Goal: Book appointment/travel/reservation

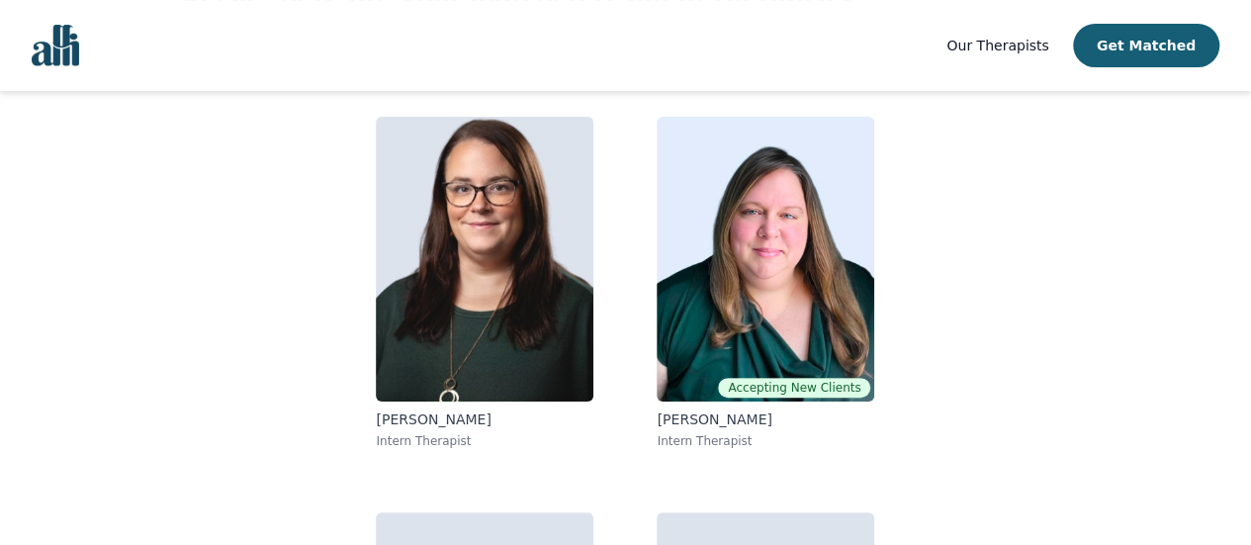
scroll to position [146, 0]
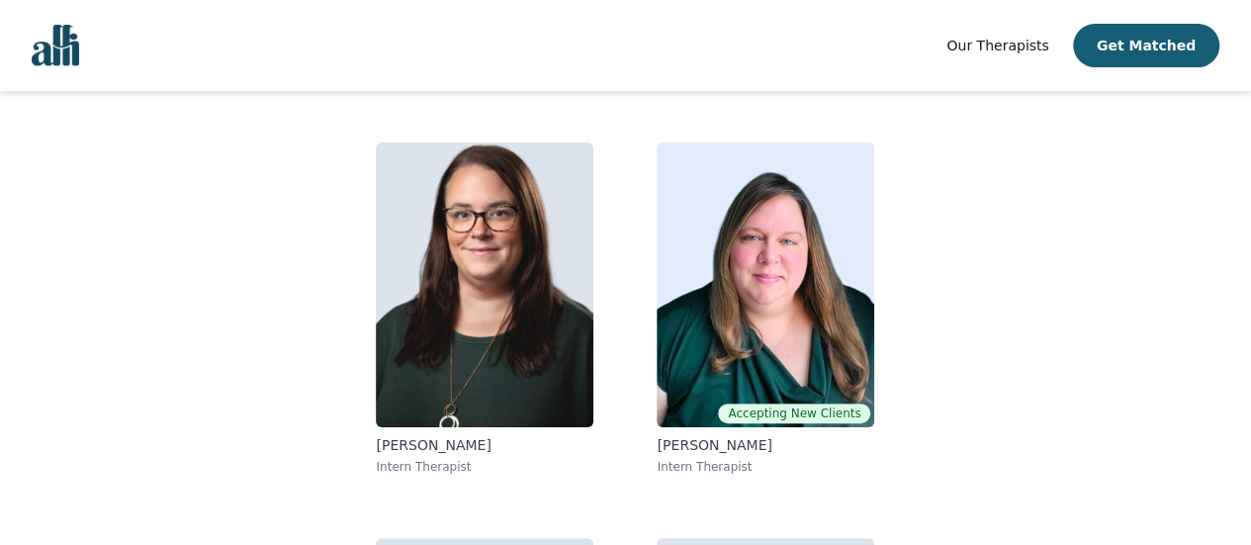
click at [438, 290] on img at bounding box center [485, 284] width 218 height 285
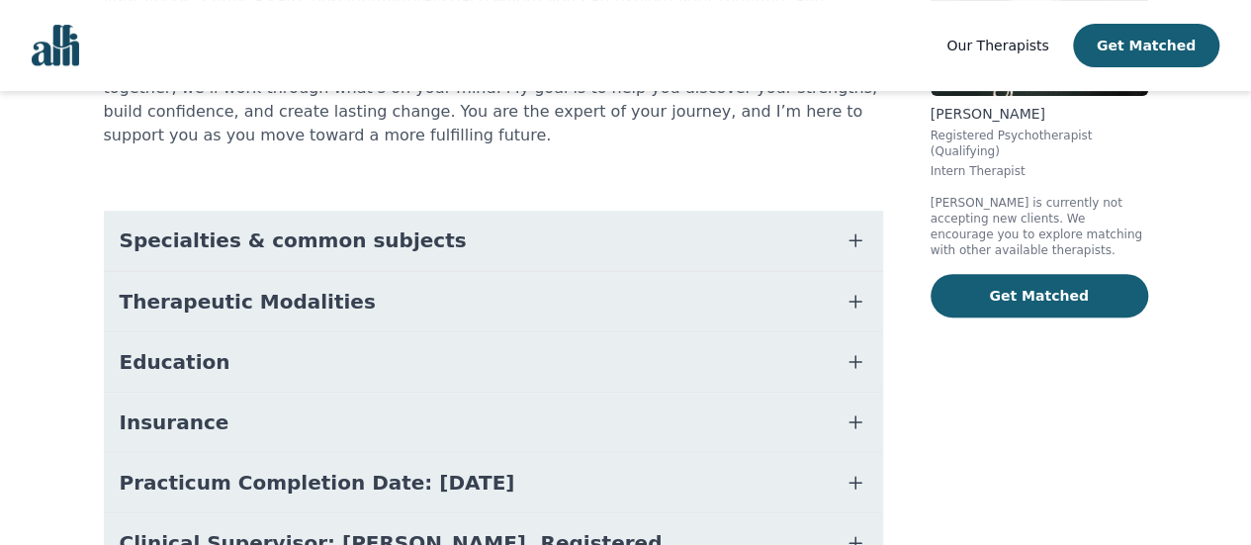
scroll to position [423, 0]
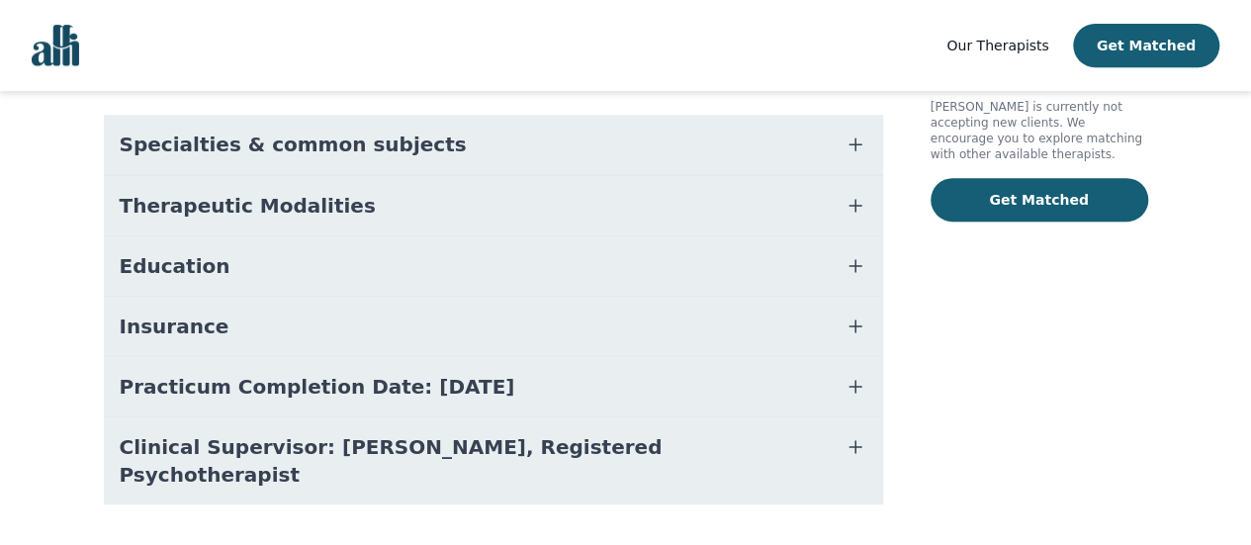
click at [194, 192] on span "Therapeutic Modalities" at bounding box center [248, 206] width 256 height 28
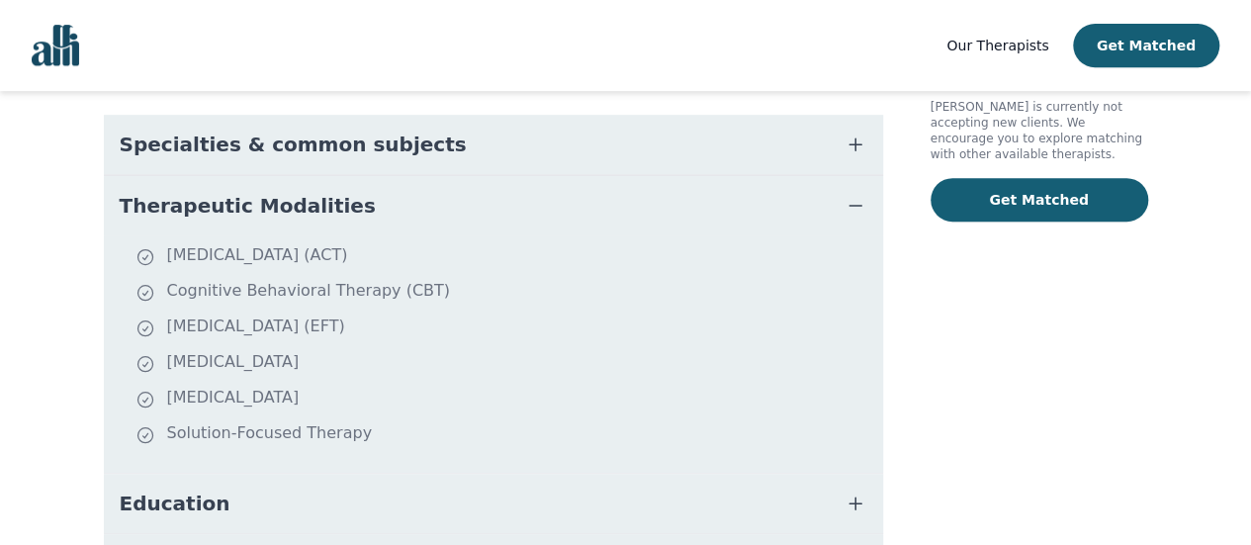
click at [194, 192] on span "Therapeutic Modalities" at bounding box center [248, 206] width 256 height 28
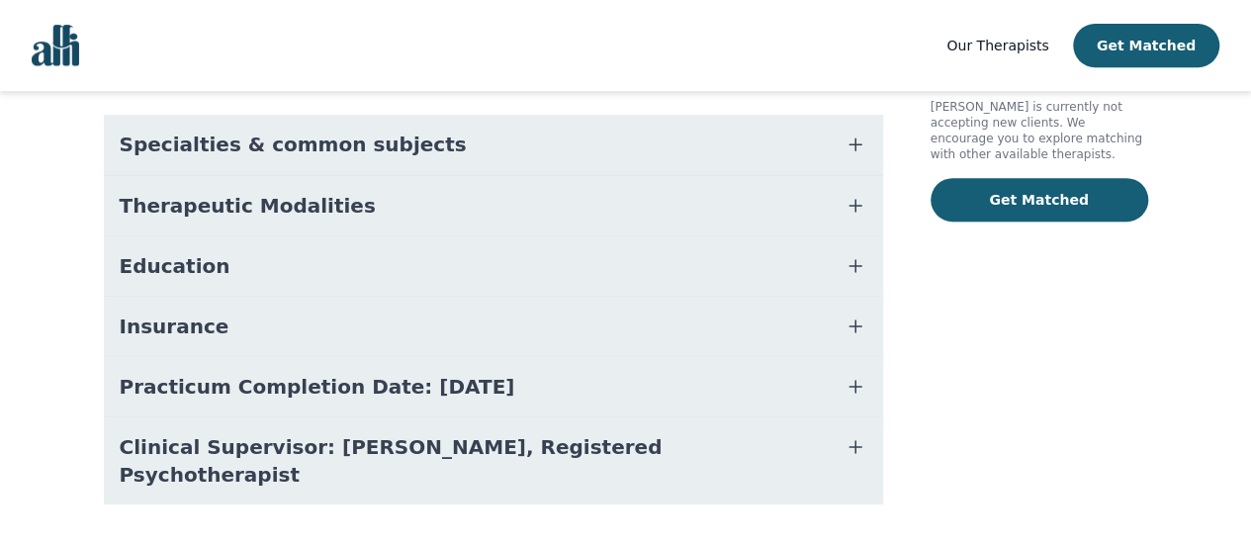
click at [182, 252] on span "Education" at bounding box center [175, 266] width 111 height 28
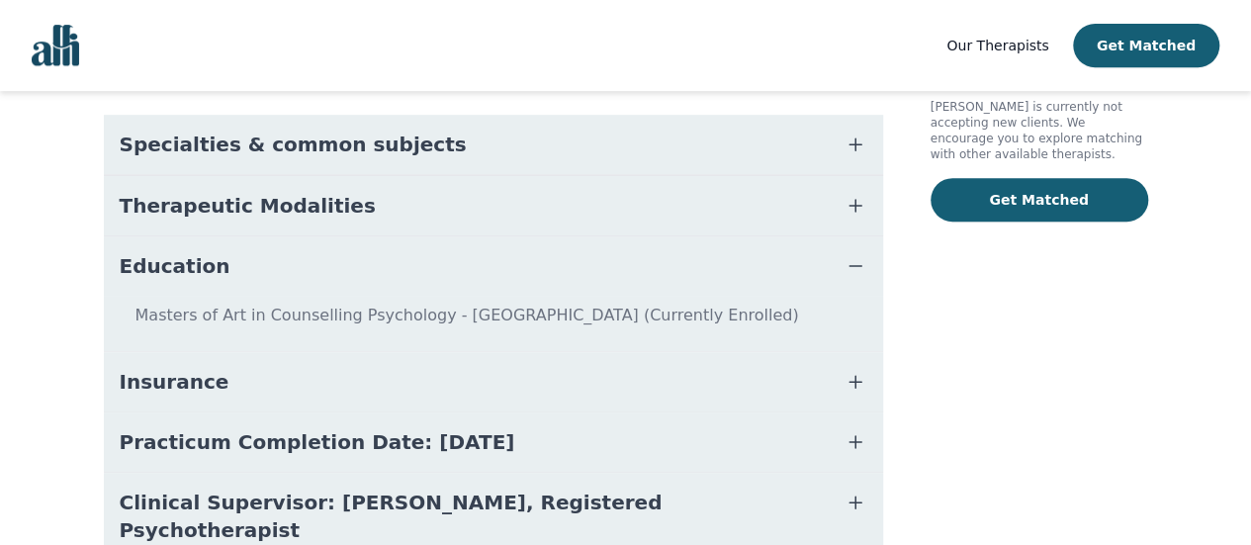
click at [182, 252] on span "Education" at bounding box center [175, 266] width 111 height 28
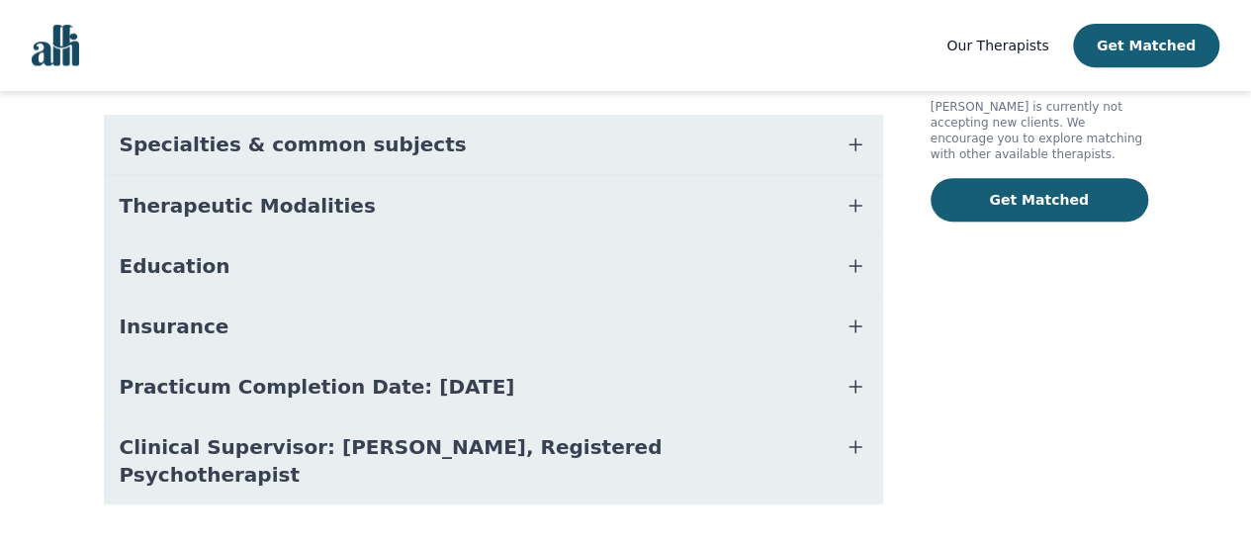
click at [183, 313] on span "Insurance" at bounding box center [175, 327] width 110 height 28
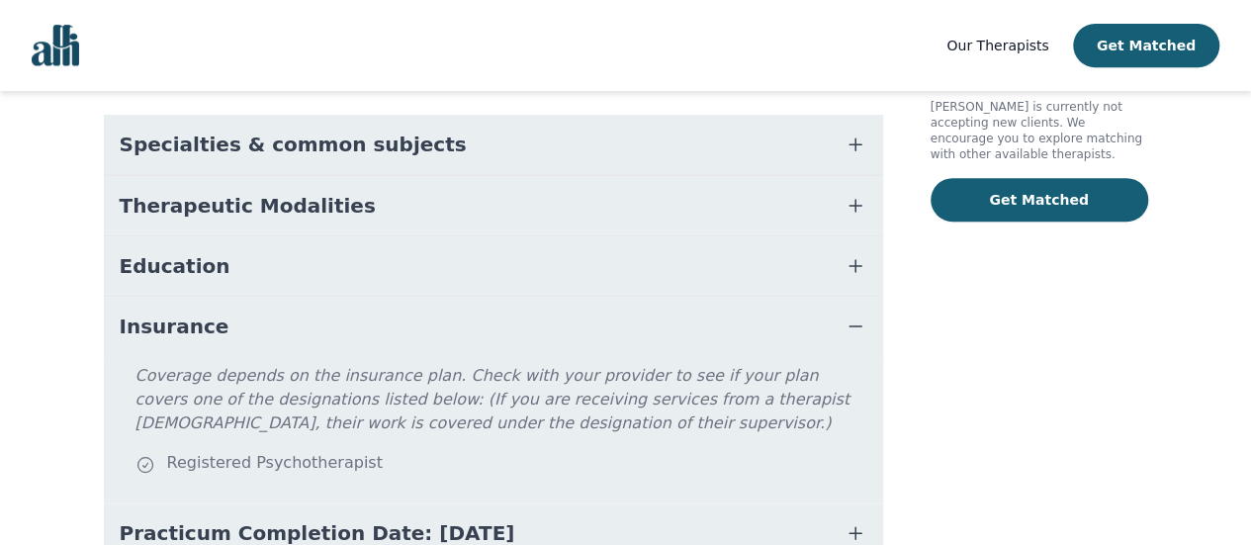
click at [183, 313] on span "Insurance" at bounding box center [175, 327] width 110 height 28
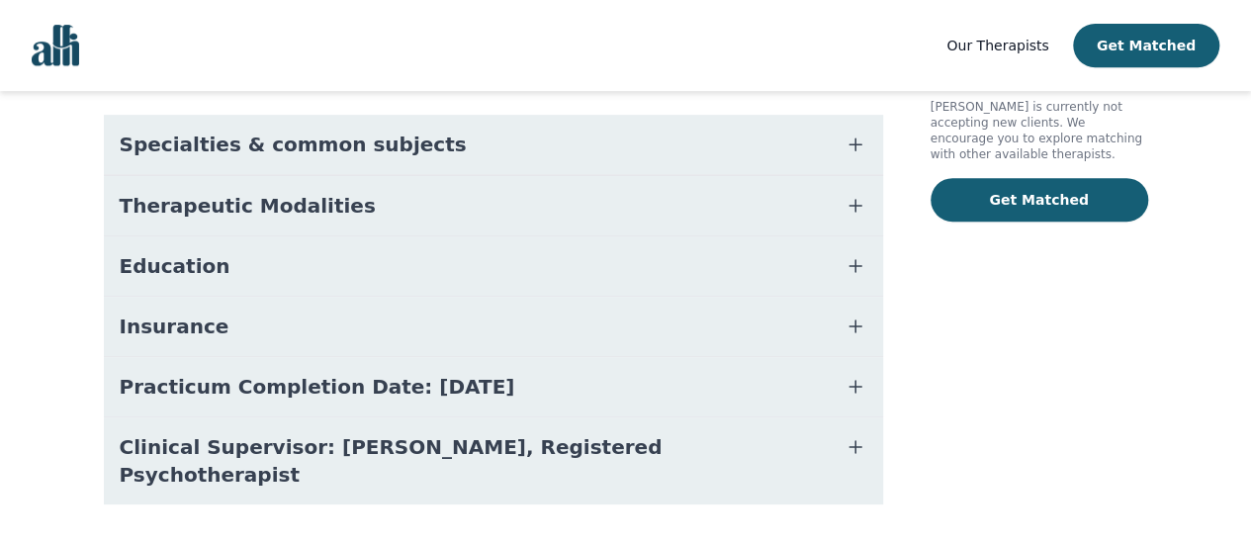
click at [192, 373] on span "Practicum Completion Date: [DATE]" at bounding box center [318, 387] width 396 height 28
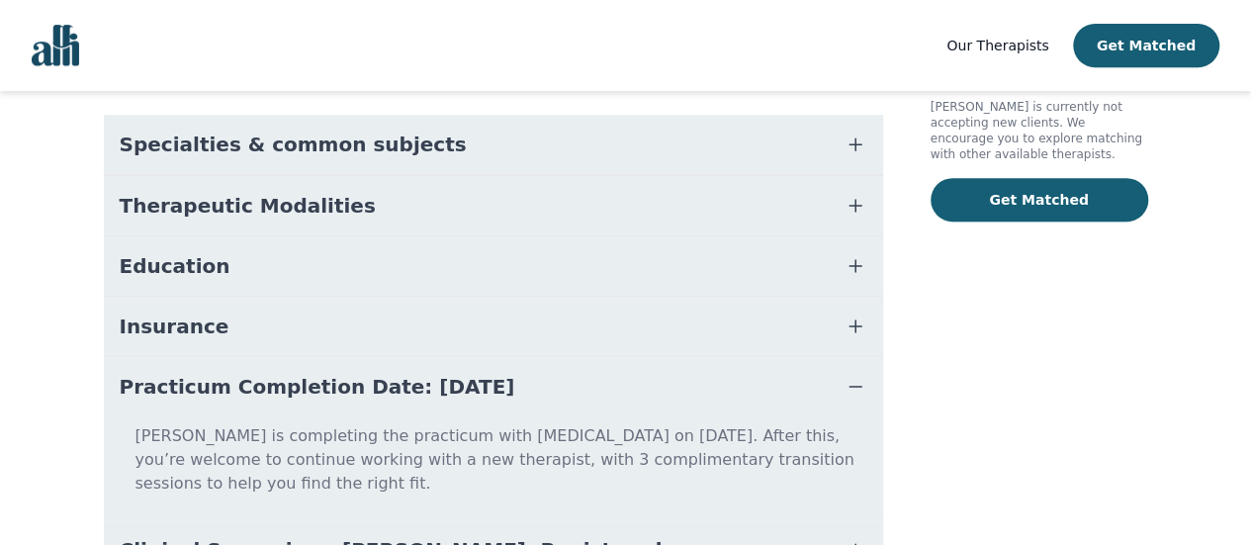
click at [192, 373] on span "Practicum Completion Date: [DATE]" at bounding box center [318, 387] width 396 height 28
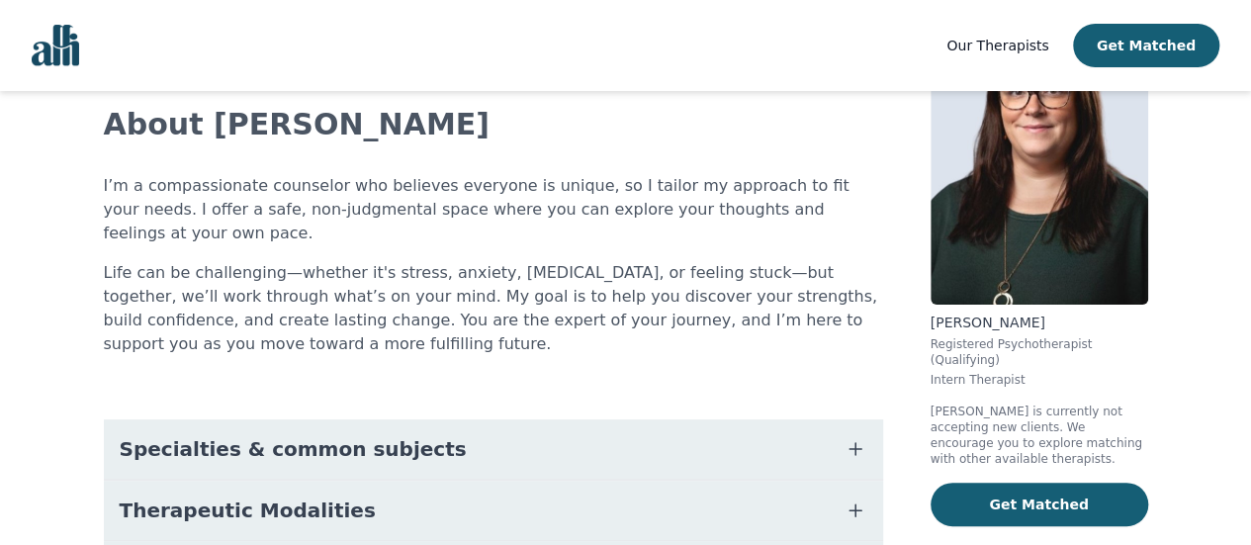
scroll to position [0, 0]
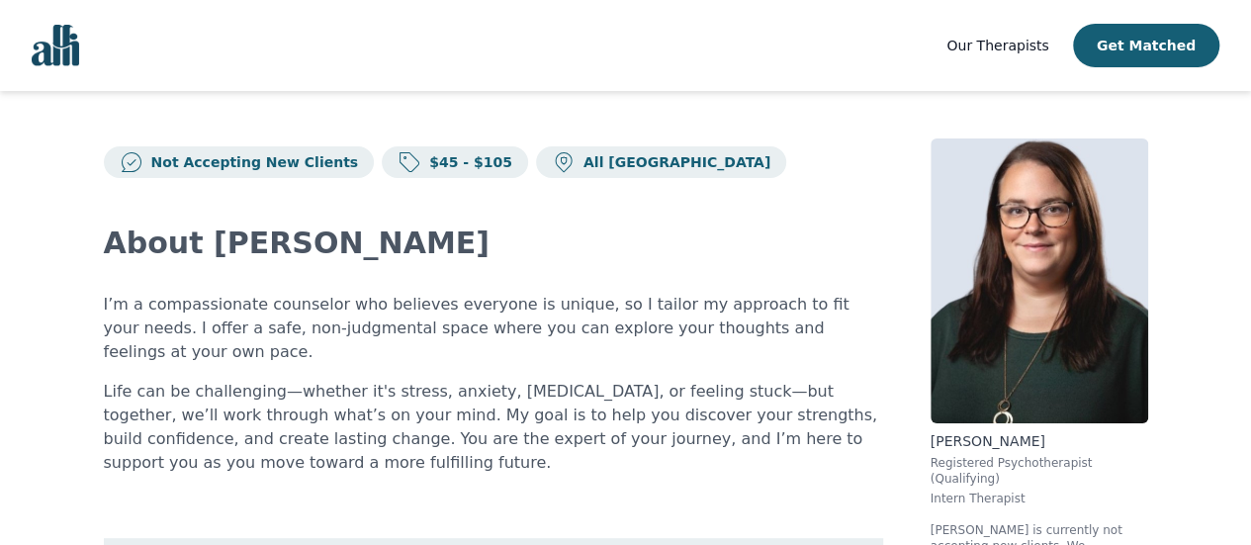
scroll to position [146, 0]
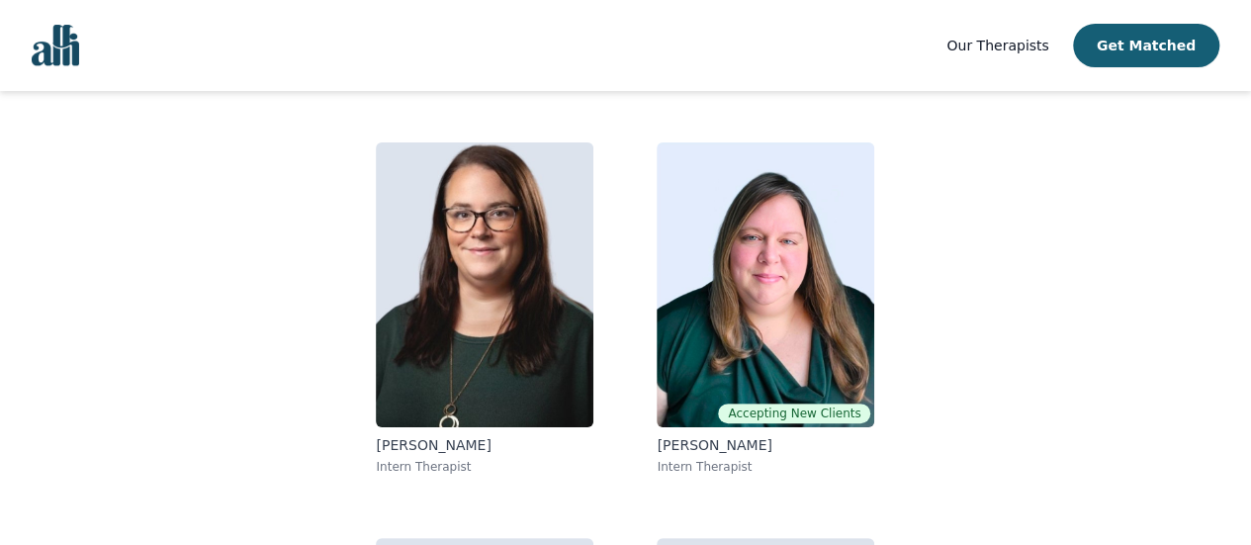
click at [680, 227] on img at bounding box center [766, 284] width 218 height 285
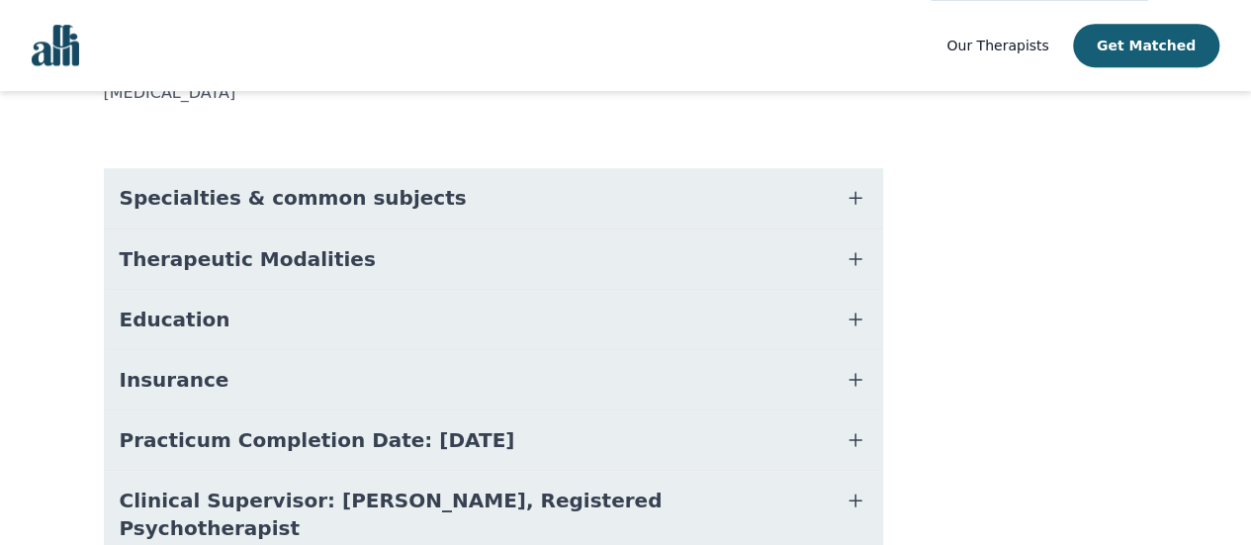
scroll to position [553, 0]
click at [175, 183] on span "Specialties & common subjects" at bounding box center [293, 197] width 347 height 28
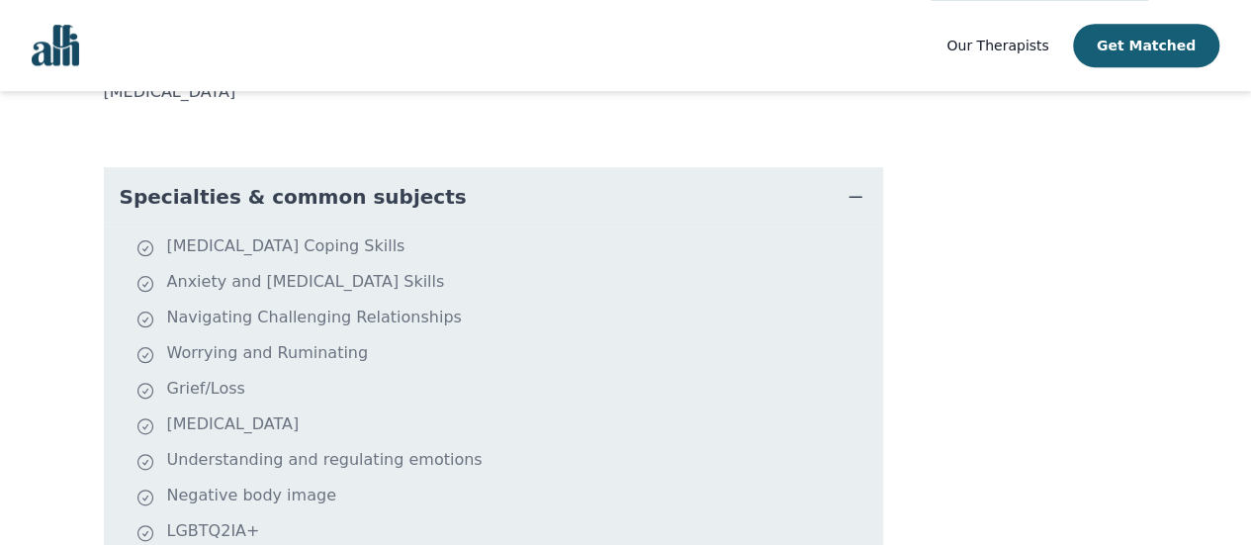
click at [175, 183] on span "Specialties & common subjects" at bounding box center [293, 197] width 347 height 28
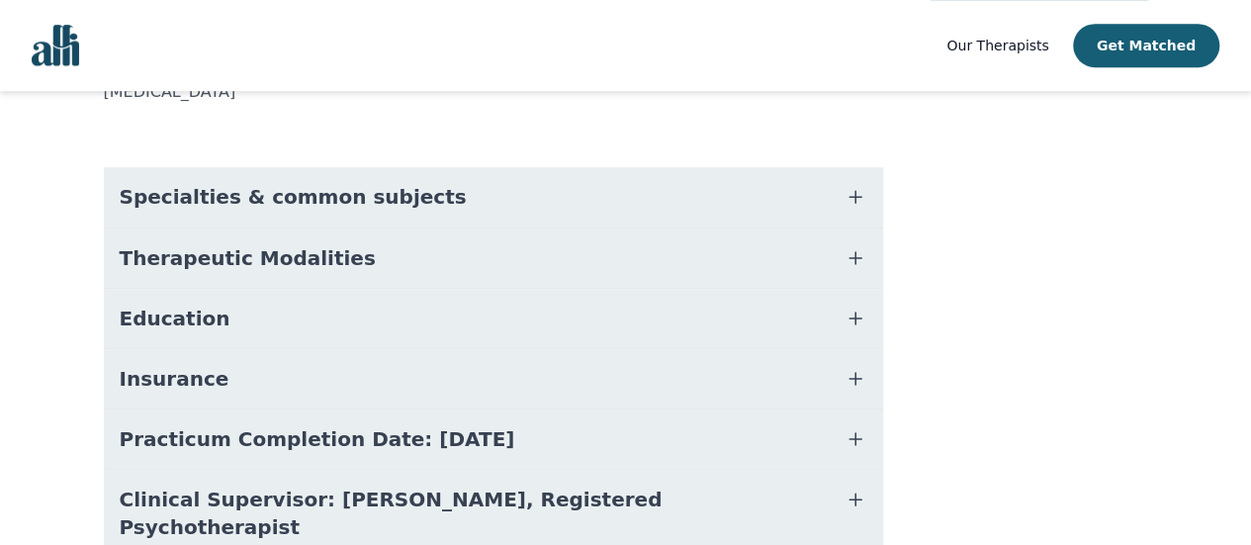
click at [174, 244] on span "Therapeutic Modalities" at bounding box center [248, 258] width 256 height 28
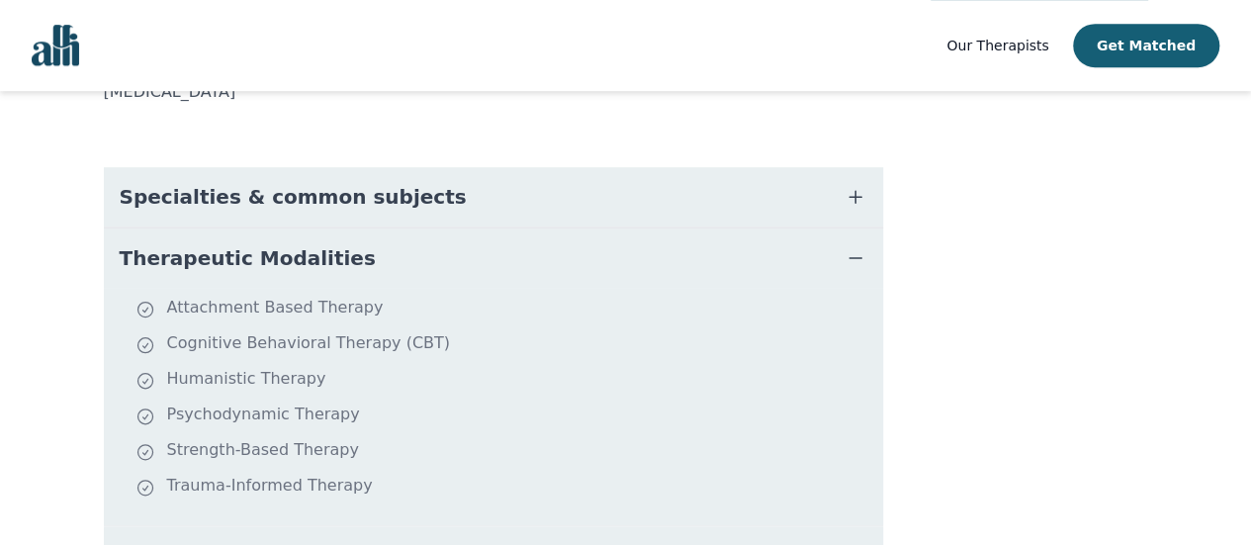
click at [174, 244] on span "Therapeutic Modalities" at bounding box center [248, 258] width 256 height 28
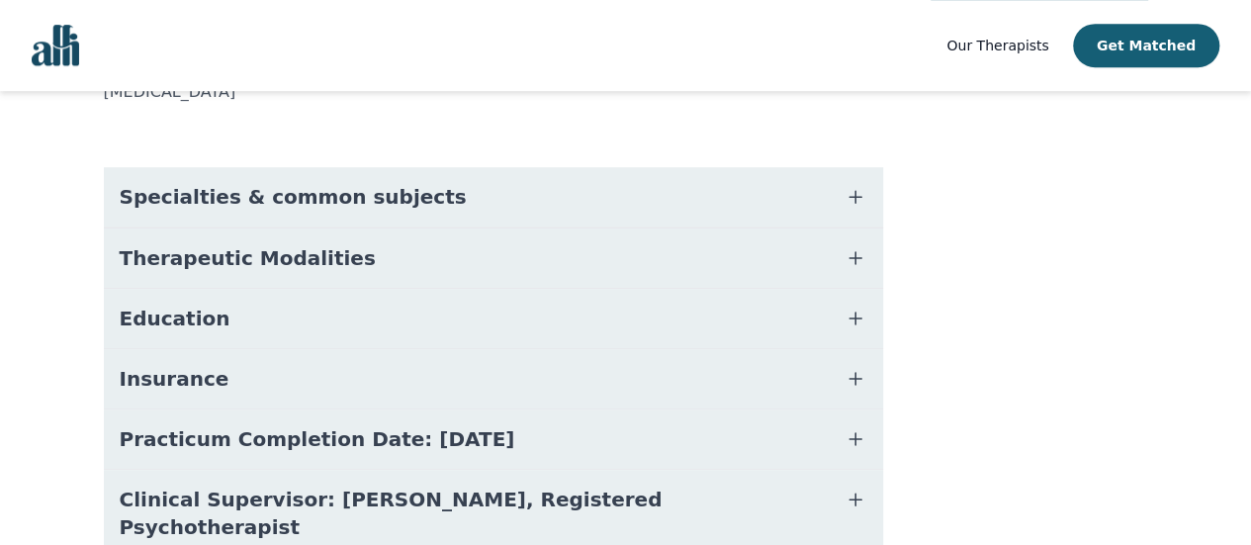
scroll to position [582, 0]
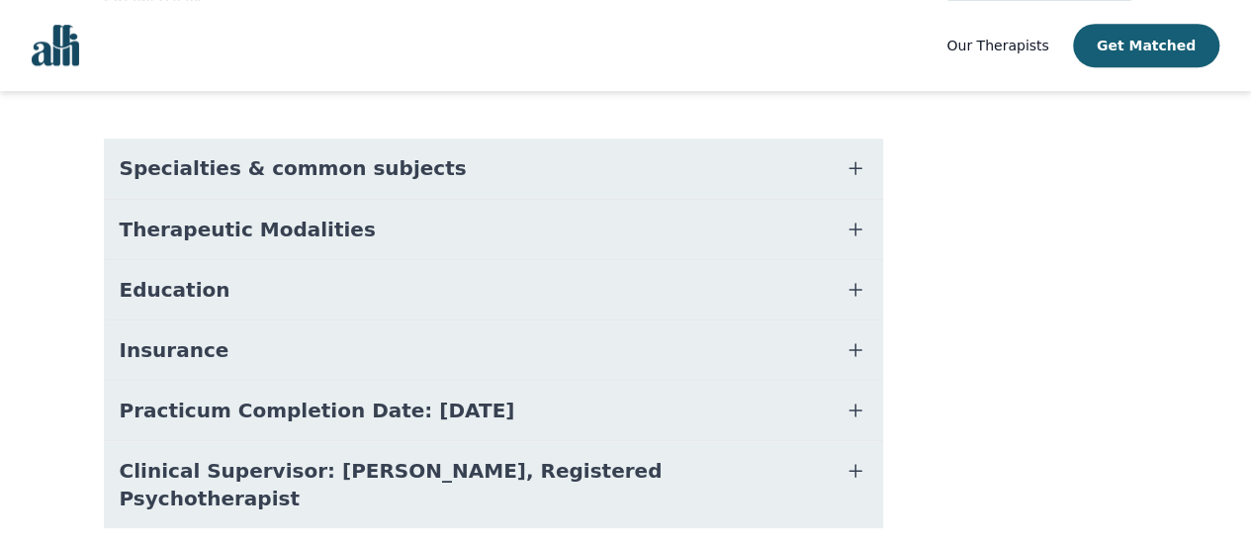
click at [172, 276] on span "Education" at bounding box center [175, 290] width 111 height 28
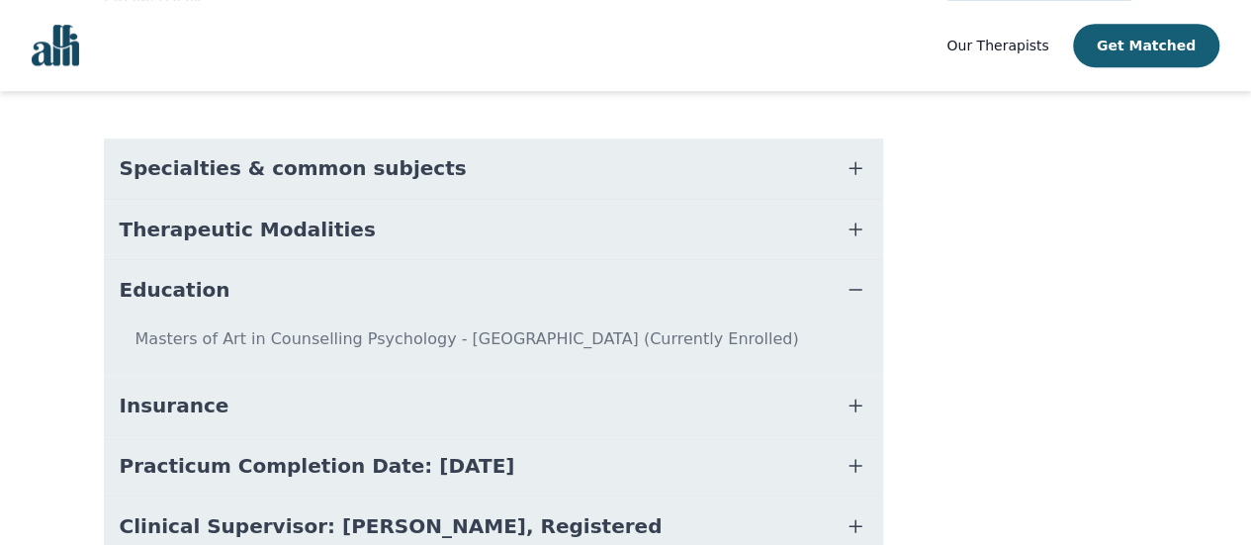
click at [172, 276] on span "Education" at bounding box center [175, 290] width 111 height 28
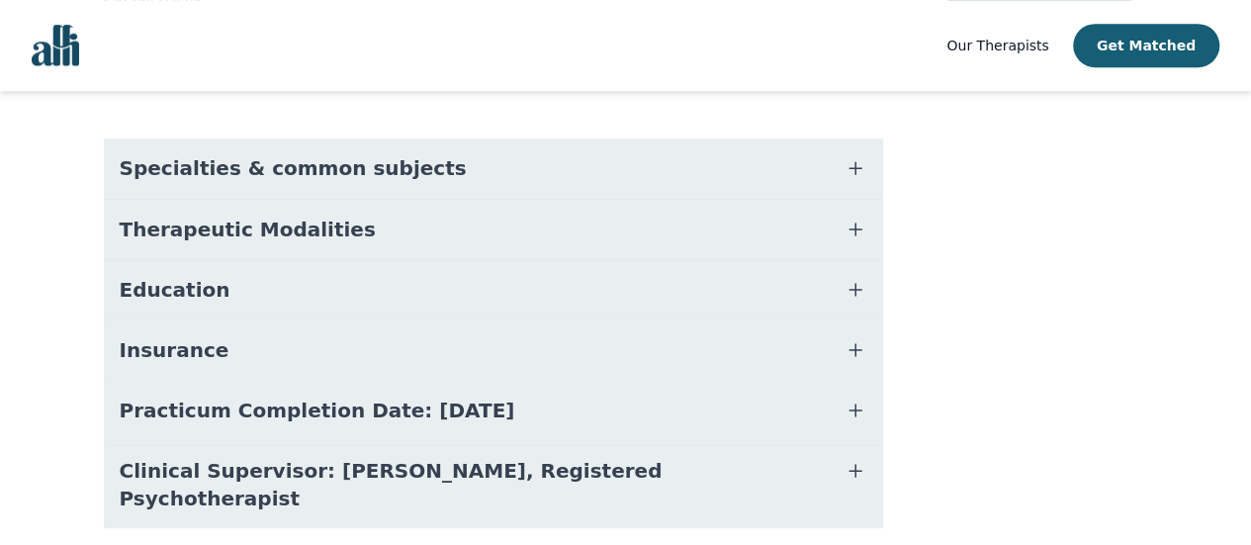
click at [165, 336] on span "Insurance" at bounding box center [175, 350] width 110 height 28
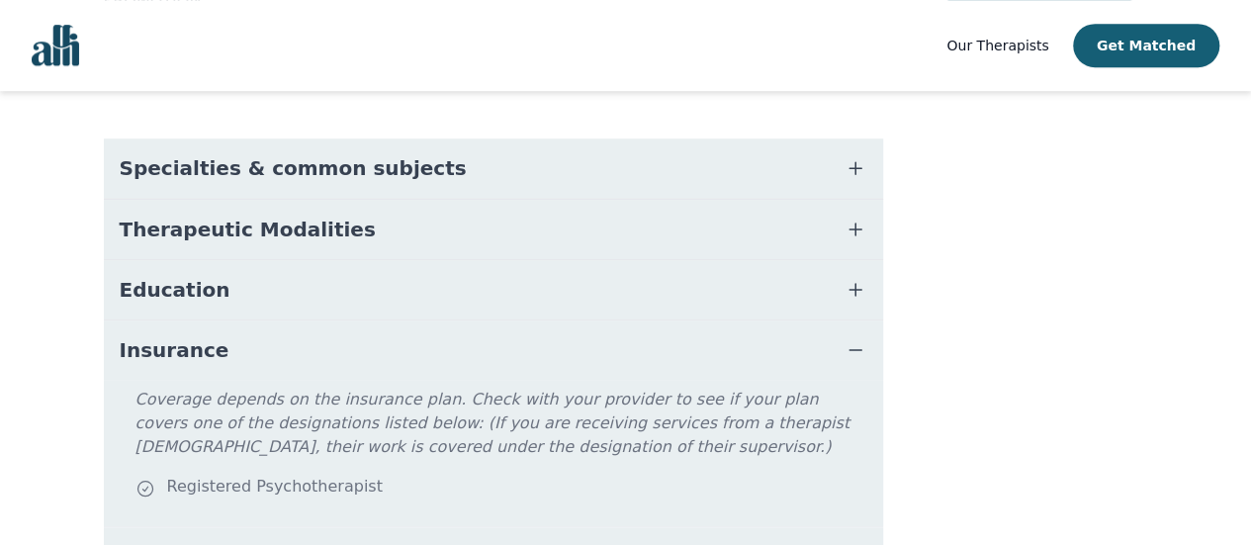
click at [165, 336] on span "Insurance" at bounding box center [175, 350] width 110 height 28
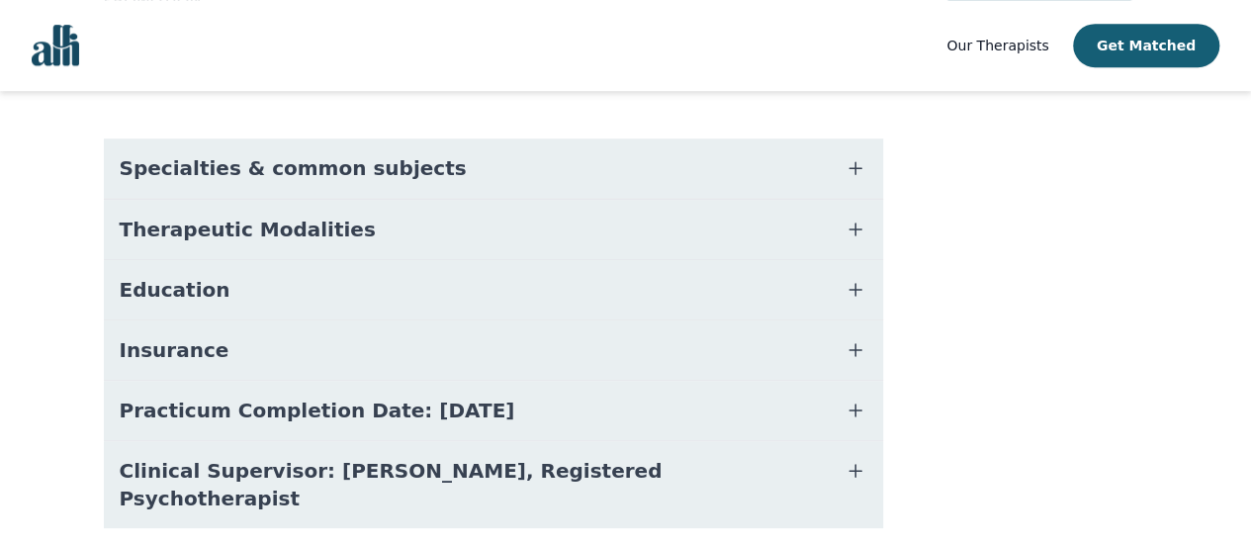
click at [180, 397] on span "Practicum Completion Date: [DATE]" at bounding box center [318, 411] width 396 height 28
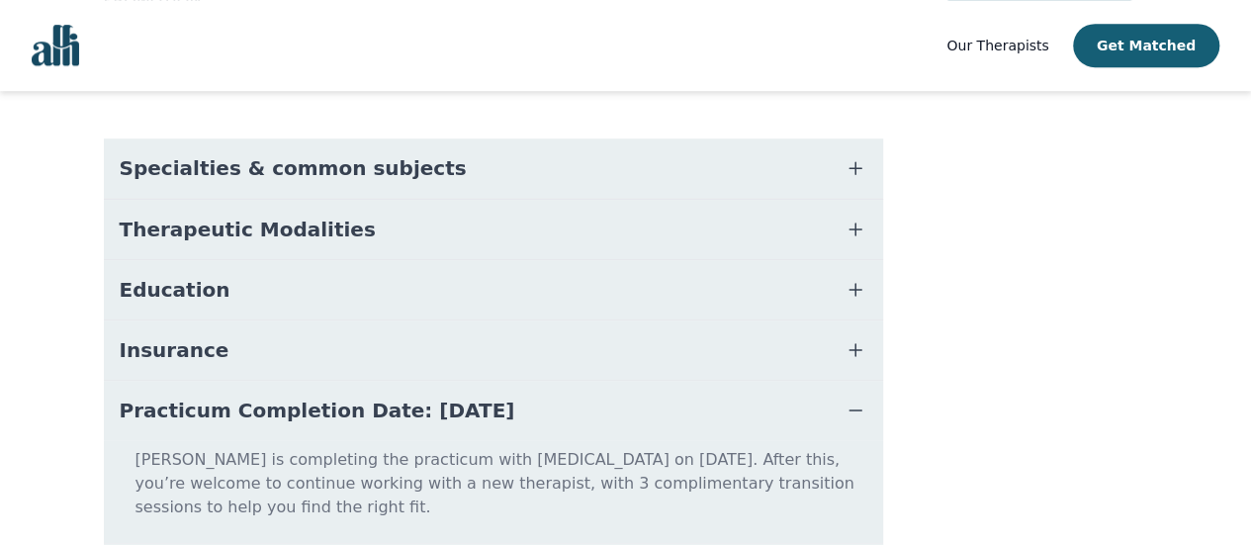
scroll to position [661, 0]
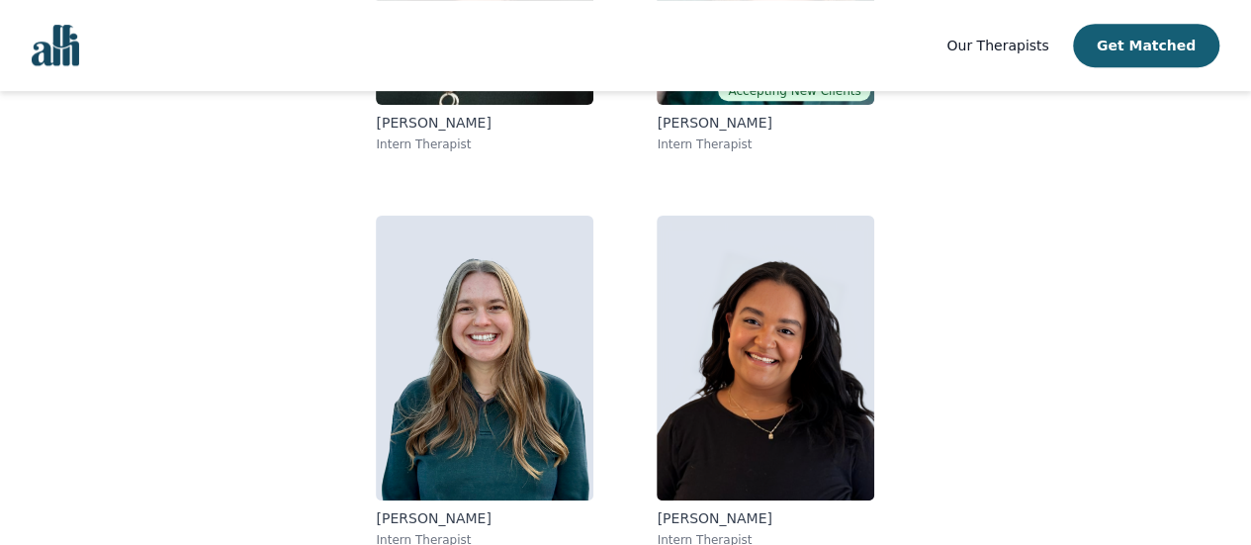
scroll to position [477, 0]
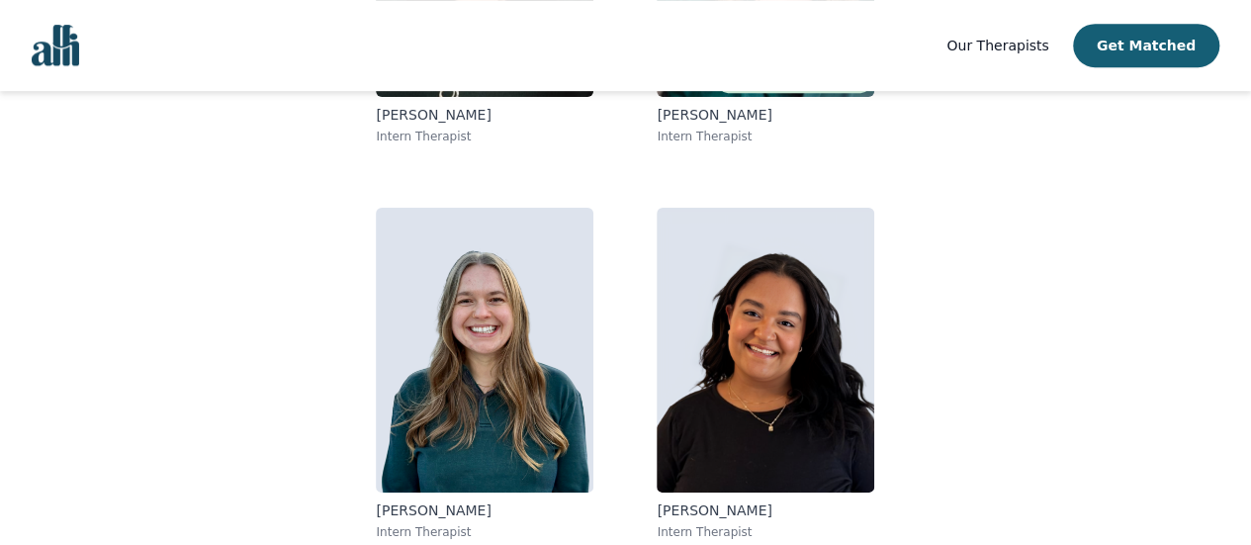
click at [543, 350] on img at bounding box center [485, 350] width 218 height 285
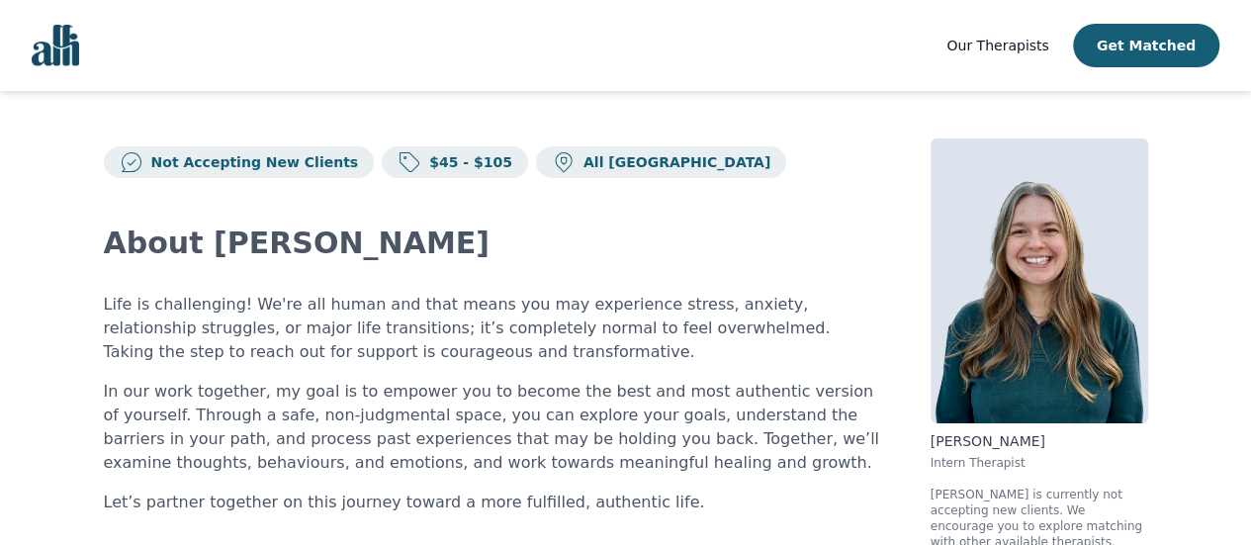
click at [543, 350] on p "Life is challenging! We're all human and that means you may experience stress, …" at bounding box center [493, 328] width 779 height 71
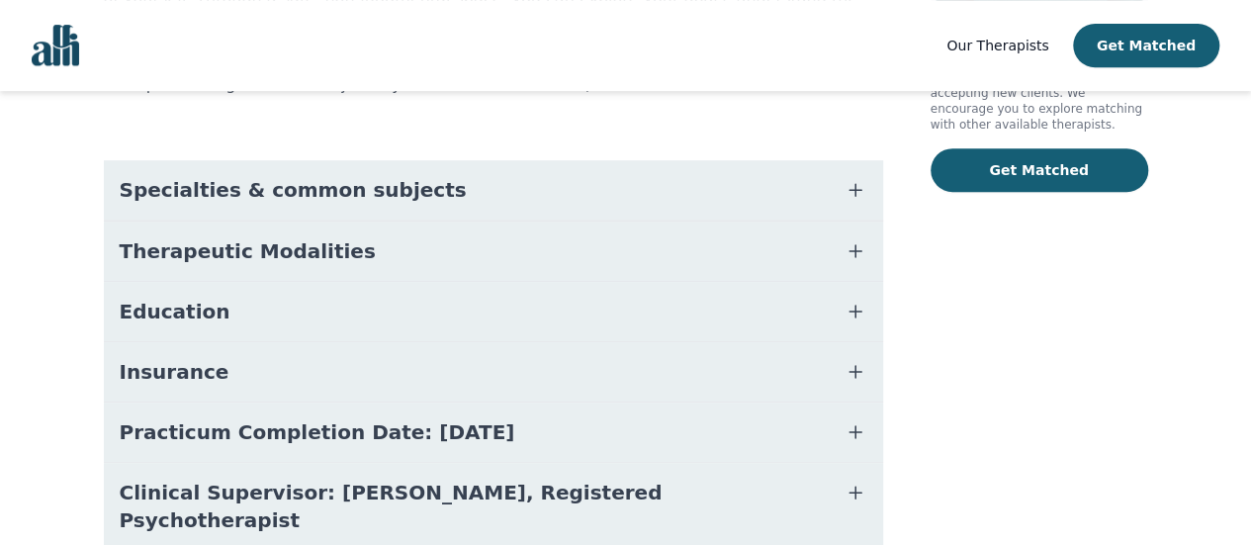
scroll to position [485, 0]
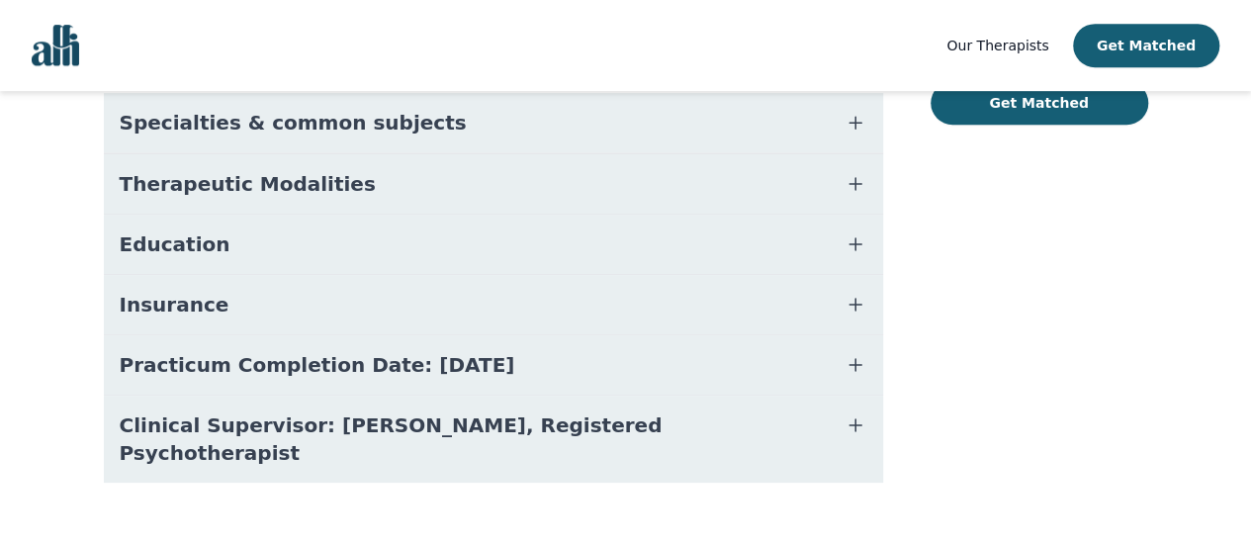
click at [332, 355] on span "Practicum Completion Date: [DATE]" at bounding box center [318, 365] width 396 height 28
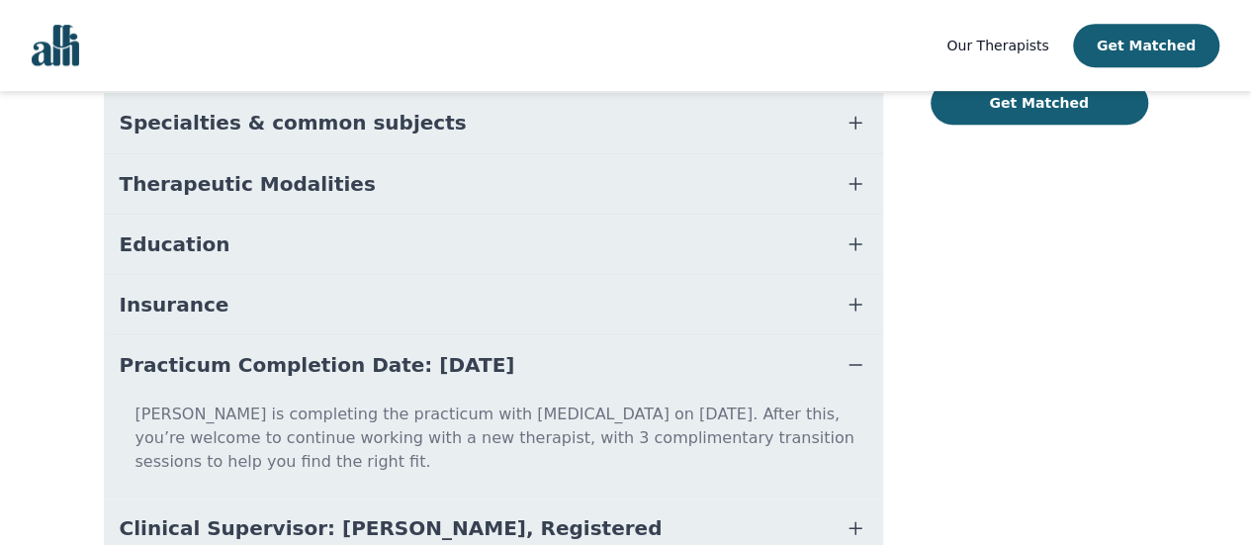
click at [243, 298] on button "Insurance" at bounding box center [493, 304] width 779 height 59
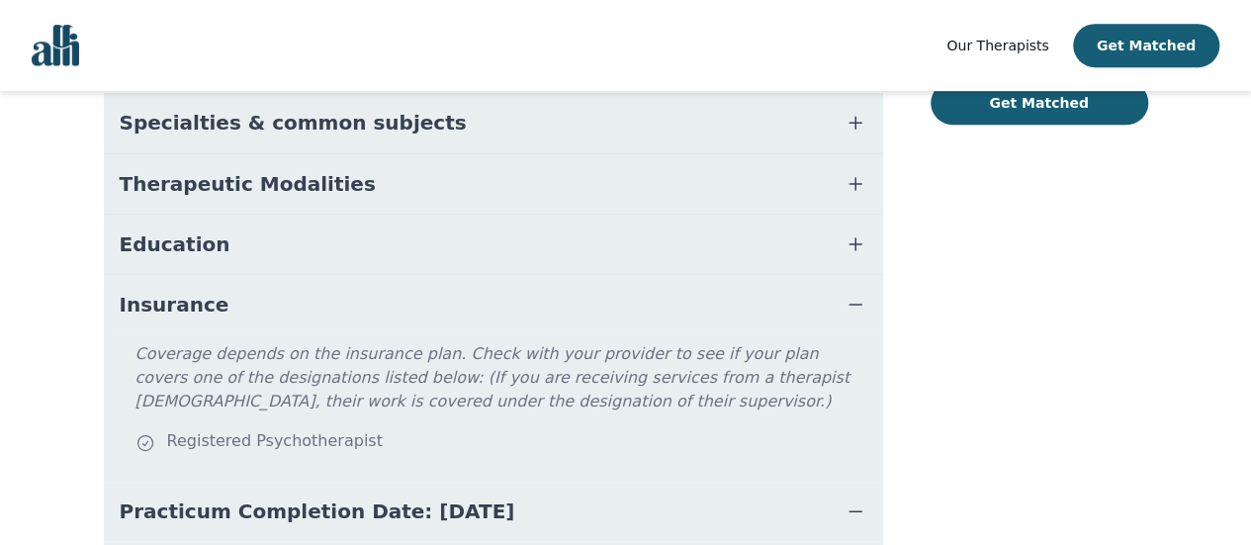
click at [237, 215] on button "Education" at bounding box center [493, 244] width 779 height 59
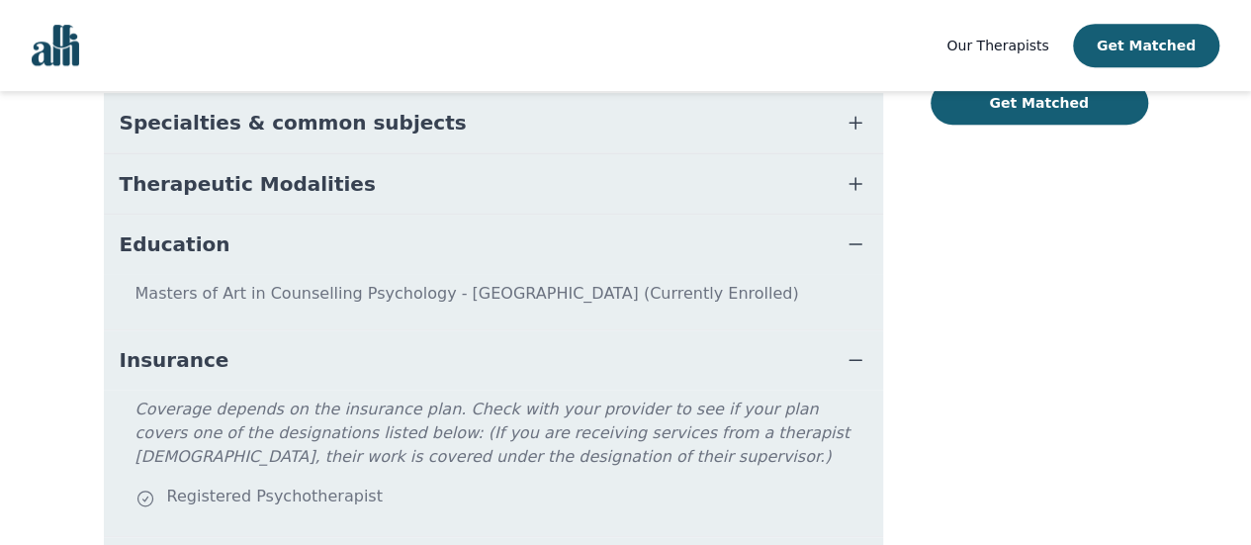
click at [273, 172] on span "Therapeutic Modalities" at bounding box center [248, 184] width 256 height 28
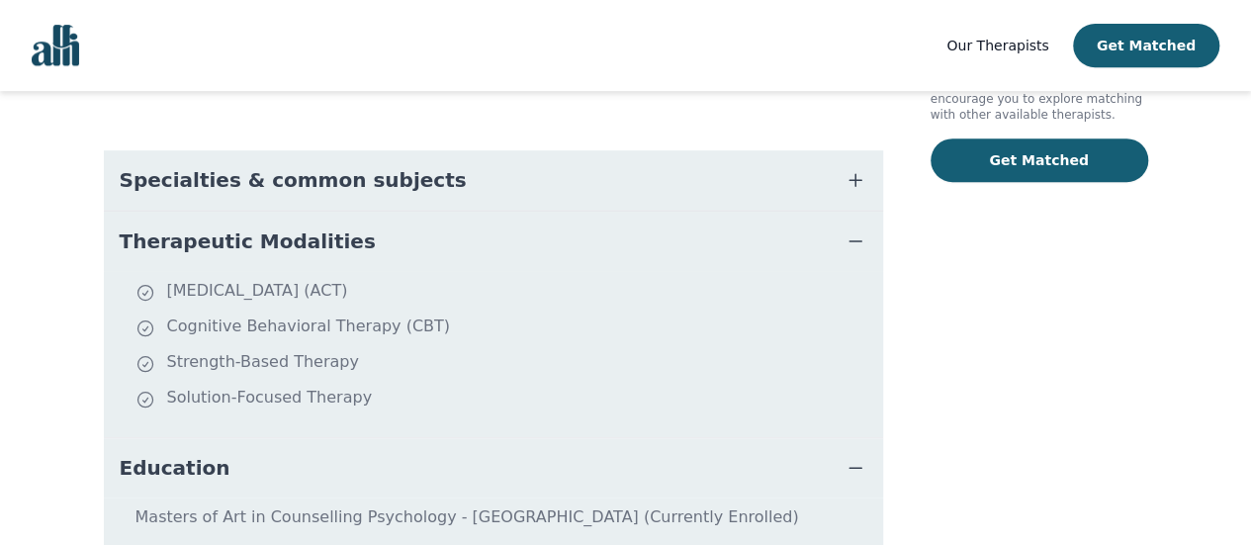
scroll to position [425, 0]
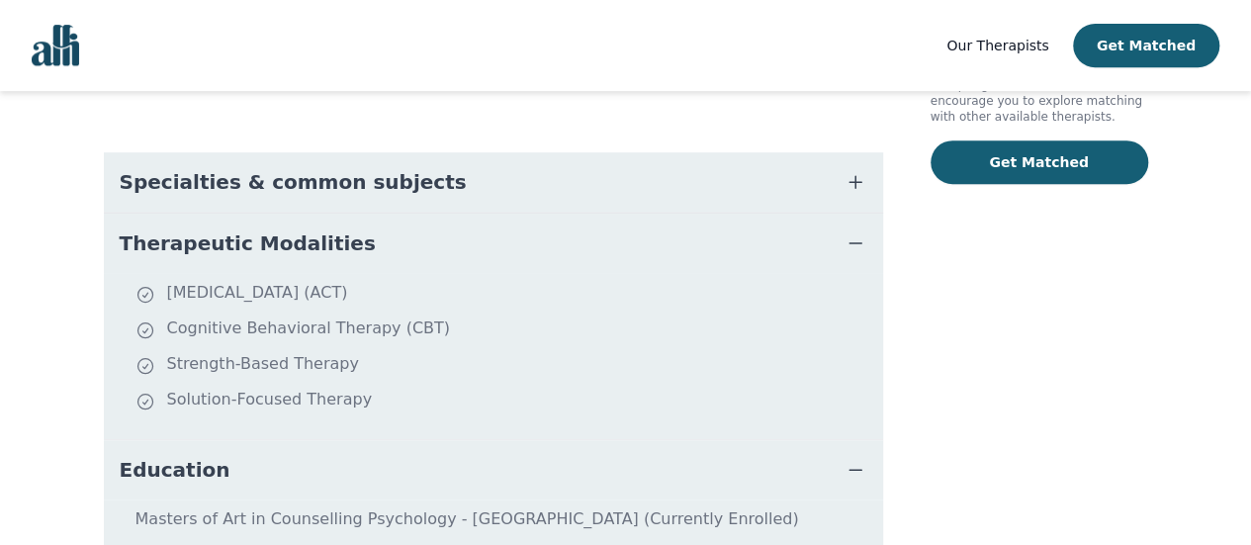
click at [273, 172] on span "Specialties & common subjects" at bounding box center [293, 182] width 347 height 28
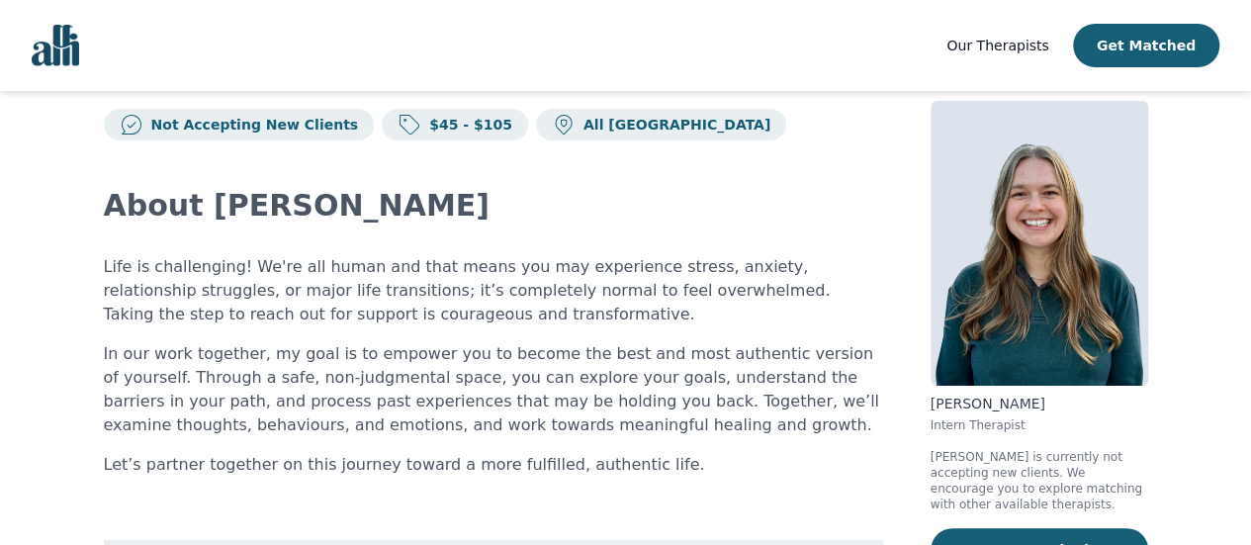
scroll to position [37, 0]
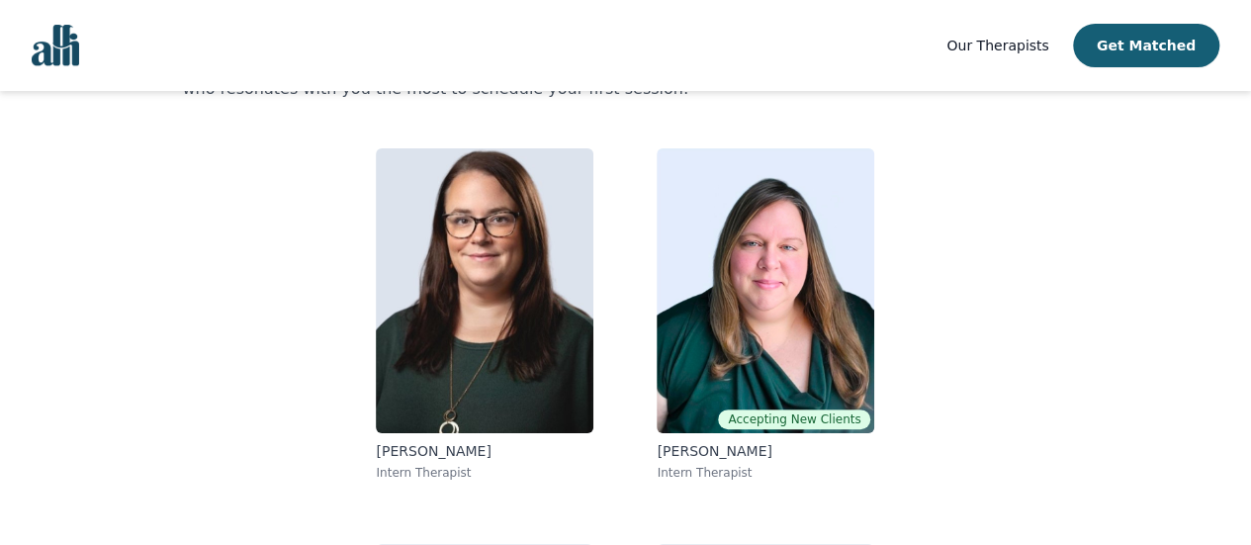
scroll to position [125, 0]
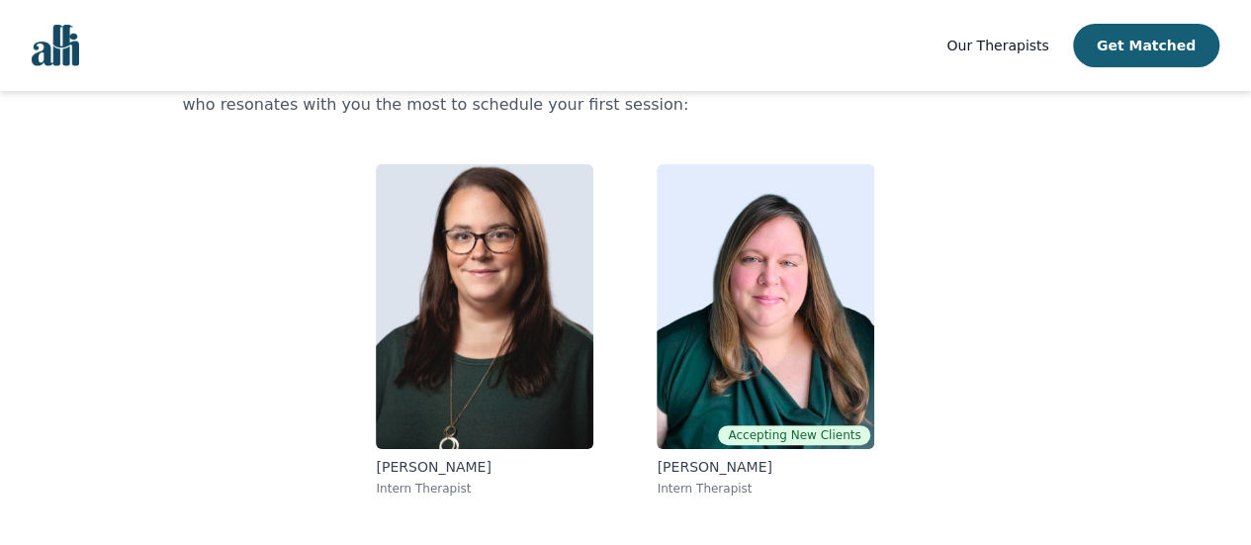
click at [820, 282] on img at bounding box center [766, 306] width 218 height 285
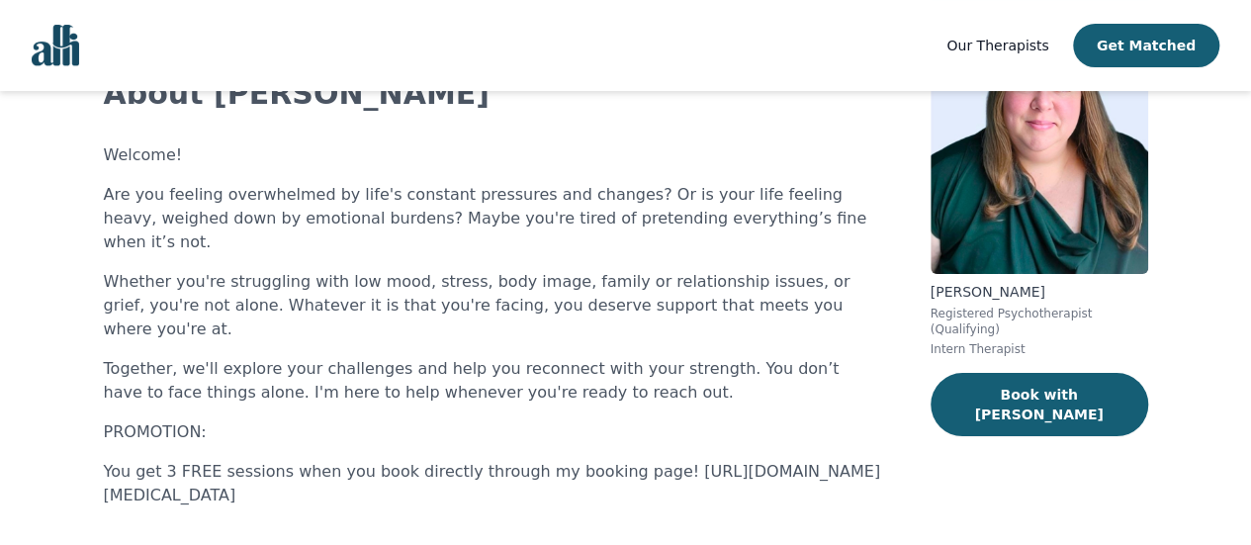
scroll to position [178, 0]
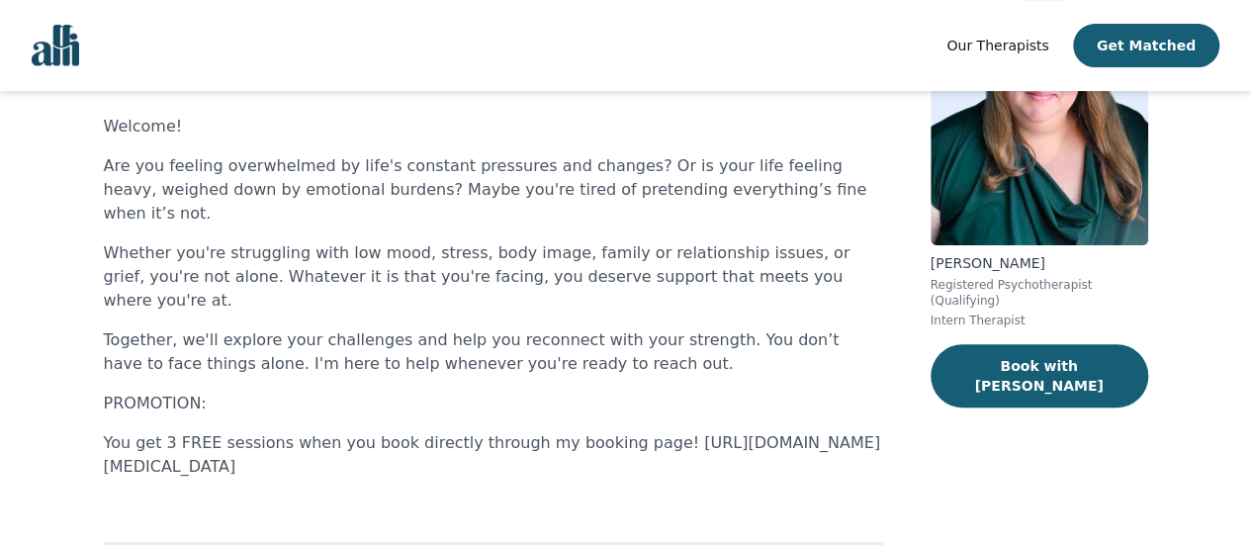
click at [986, 365] on button "Book with [PERSON_NAME]" at bounding box center [1040, 375] width 218 height 63
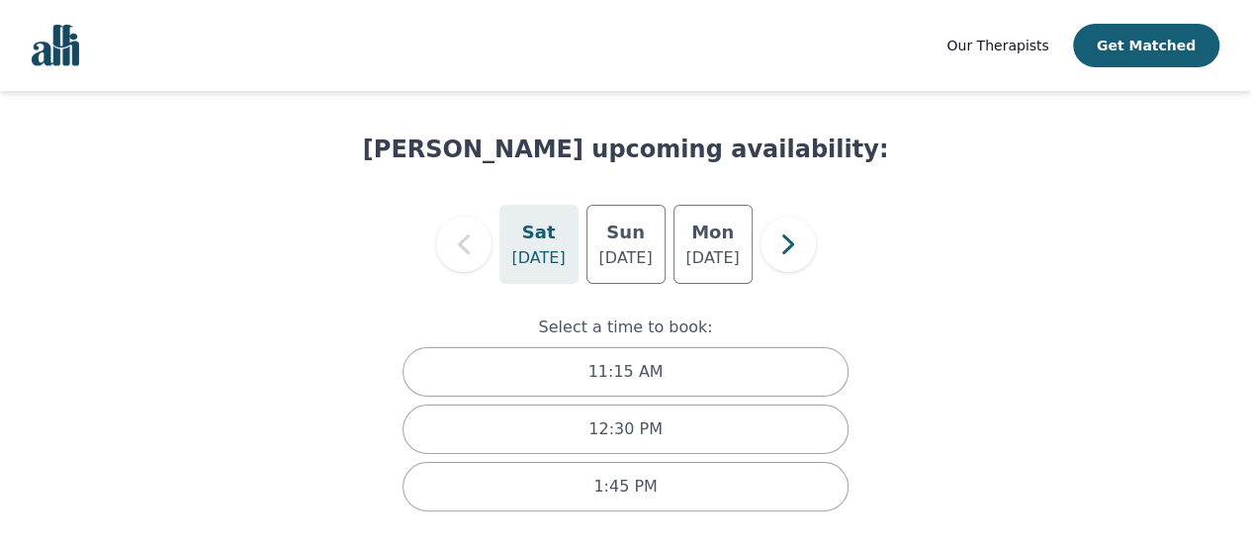
scroll to position [55, 0]
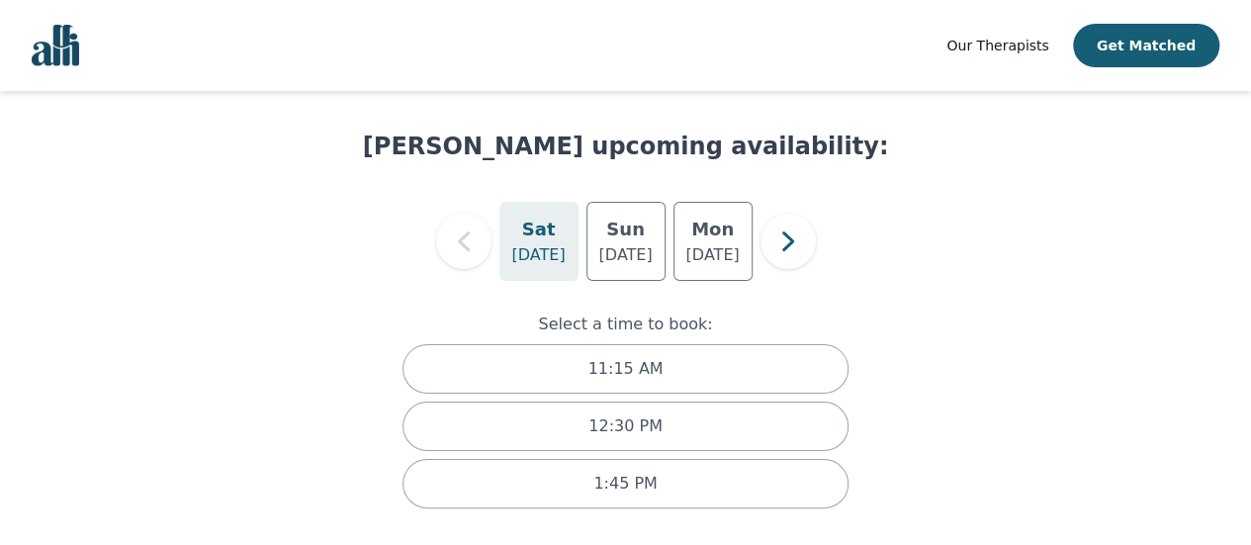
click at [726, 223] on h5 "Mon" at bounding box center [712, 230] width 43 height 28
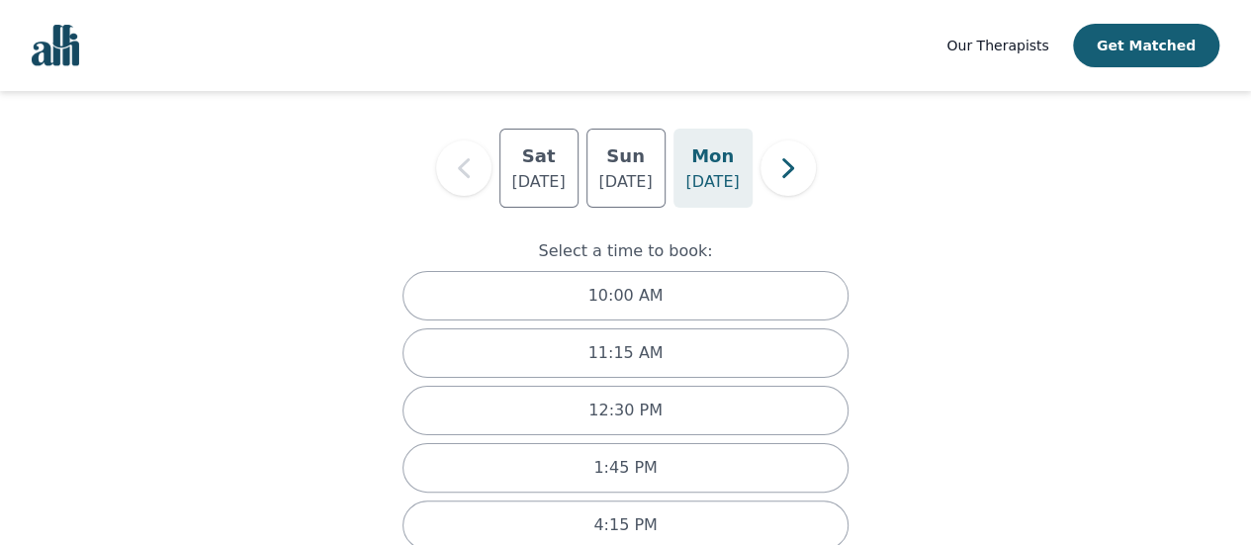
scroll to position [130, 0]
